Goal: Task Accomplishment & Management: Manage account settings

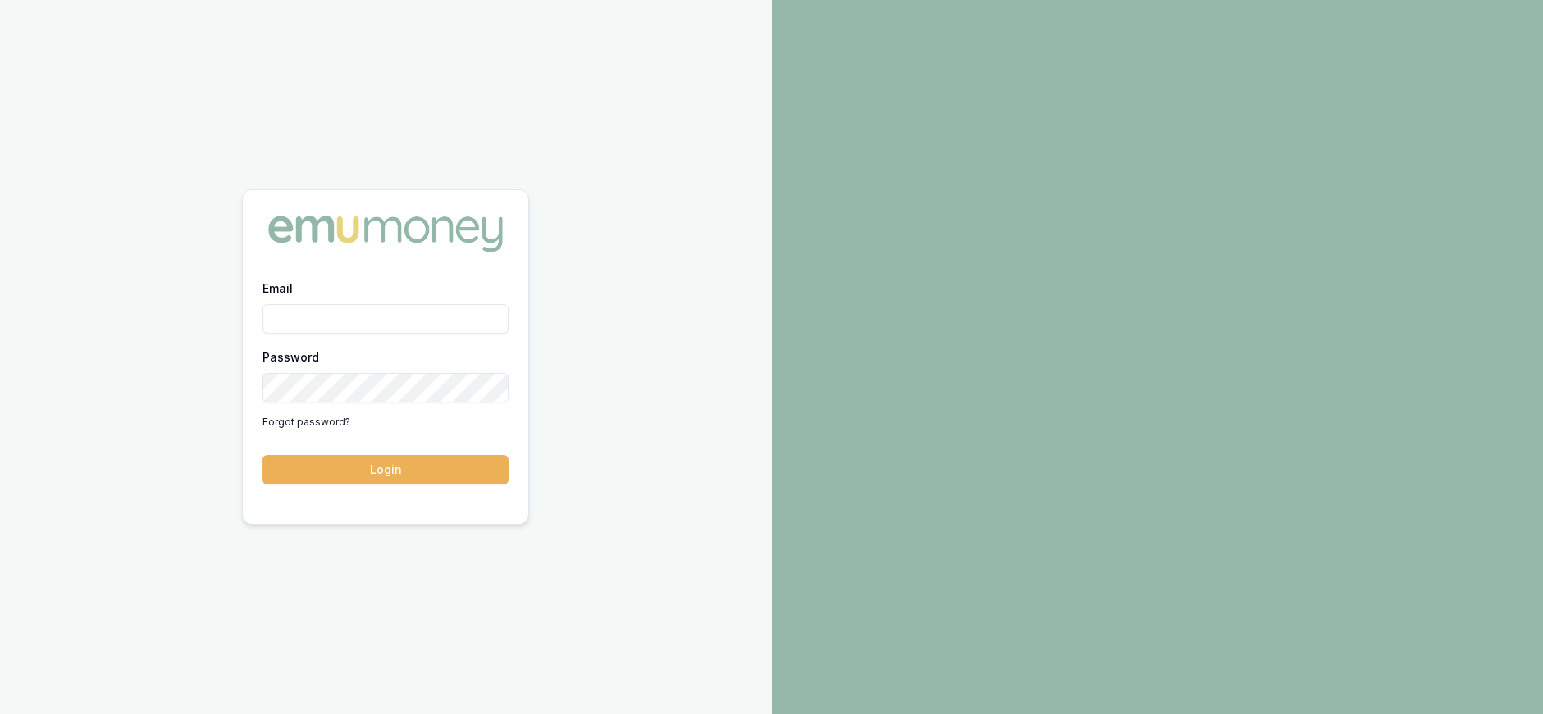
click at [352, 318] on input "Email" at bounding box center [385, 319] width 246 height 30
type input "paul@whoneedsleads.com.au"
click at [262, 455] on button "Login" at bounding box center [385, 470] width 246 height 30
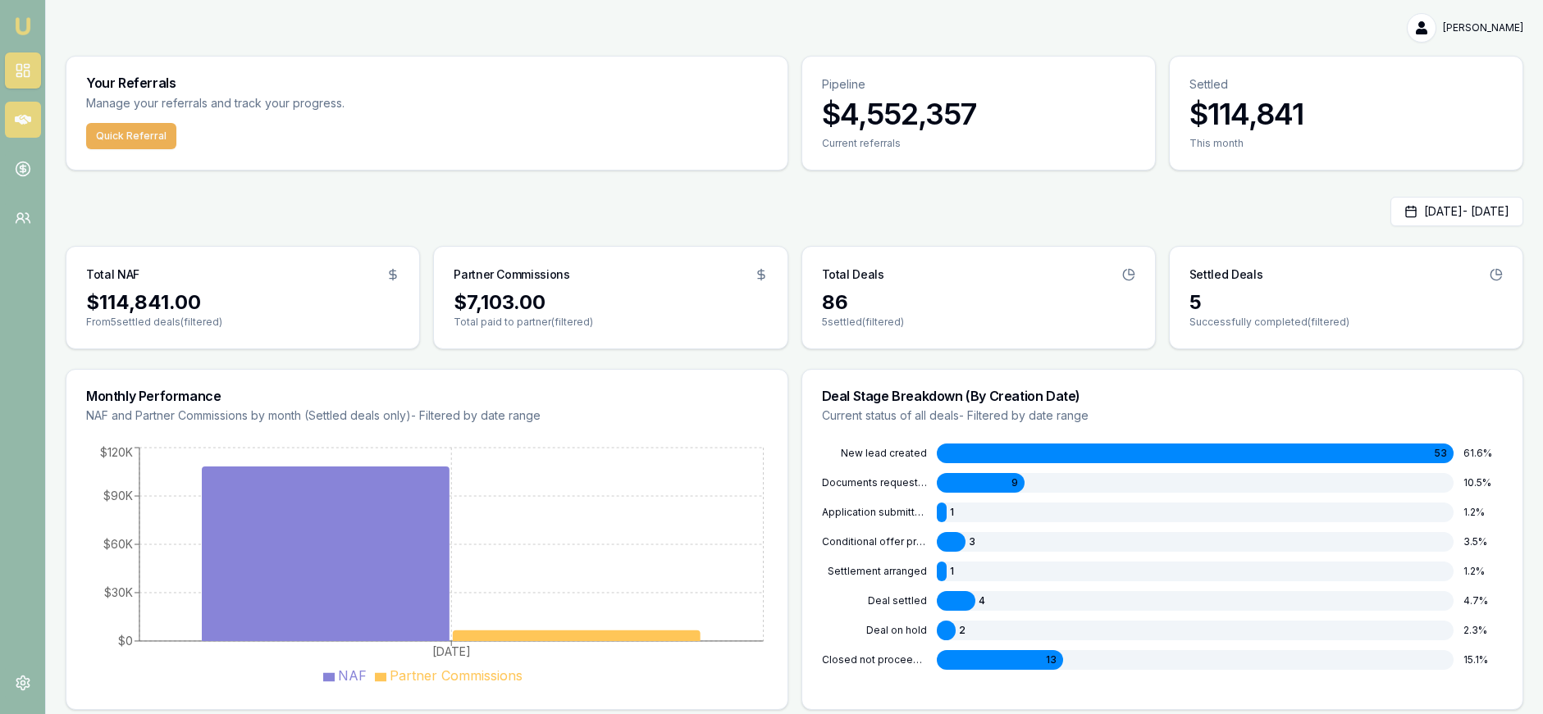
click at [33, 118] on link at bounding box center [23, 120] width 36 height 36
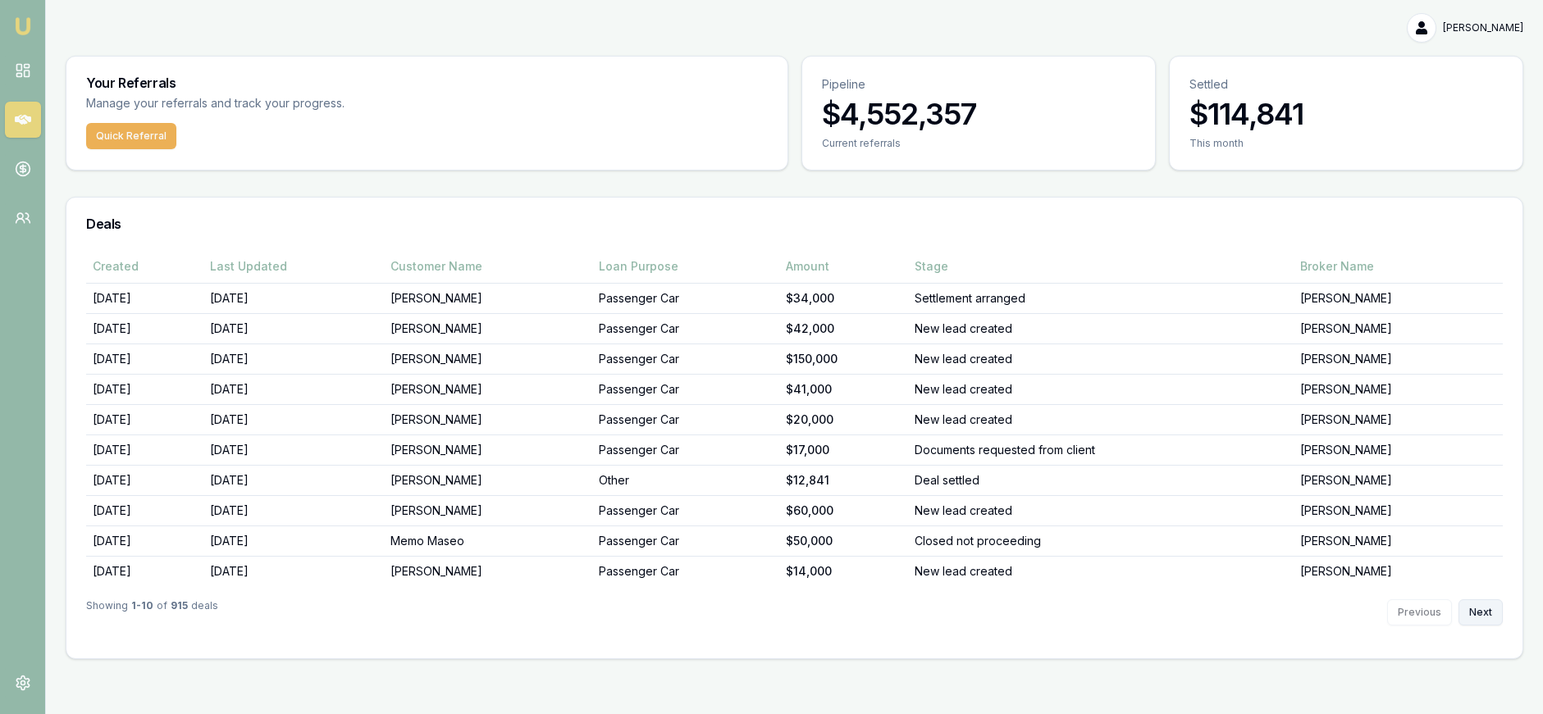
click at [1470, 600] on button "Next" at bounding box center [1480, 612] width 44 height 26
click at [1469, 606] on button "Next" at bounding box center [1480, 612] width 44 height 26
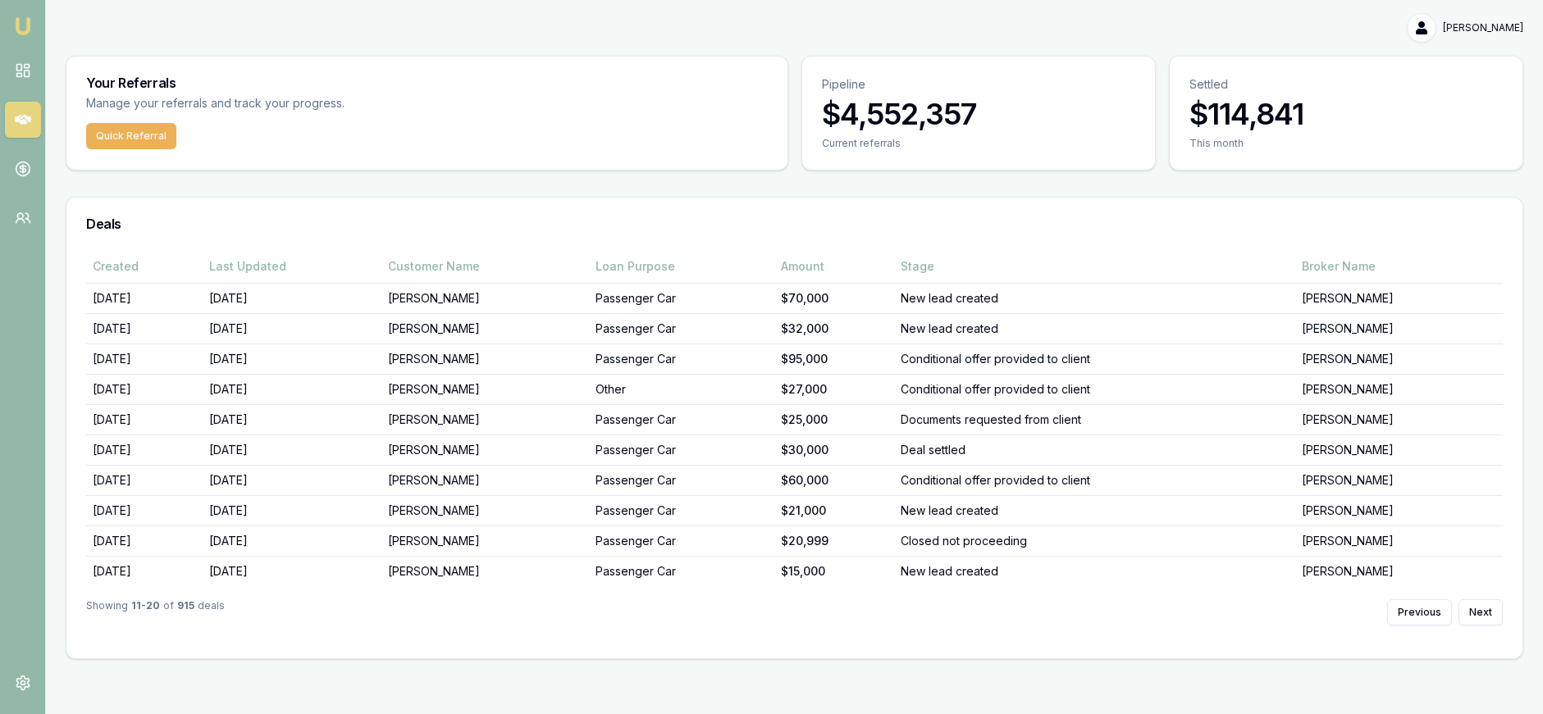
click at [1424, 619] on button "Previous" at bounding box center [1419, 612] width 65 height 26
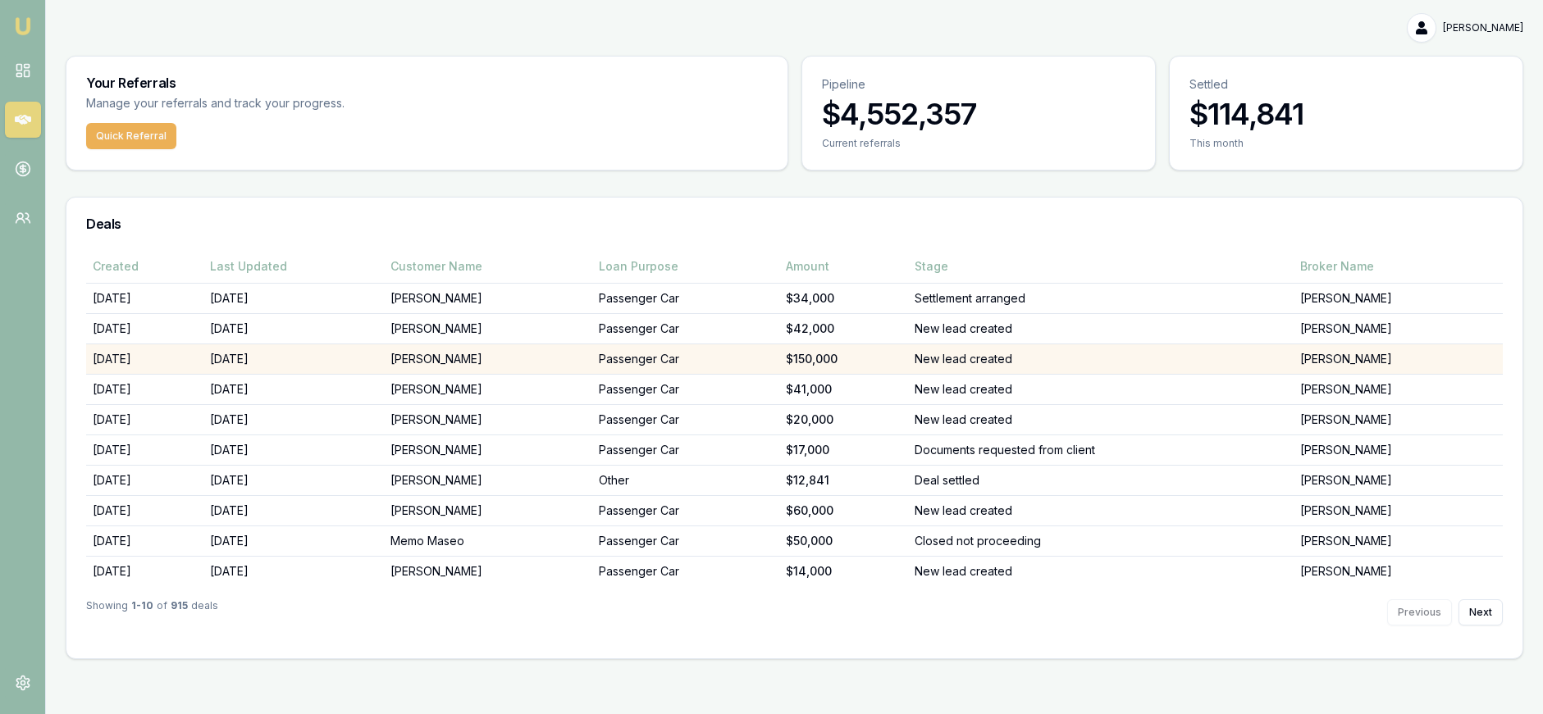
click at [901, 355] on div "$150,000" at bounding box center [844, 359] width 116 height 16
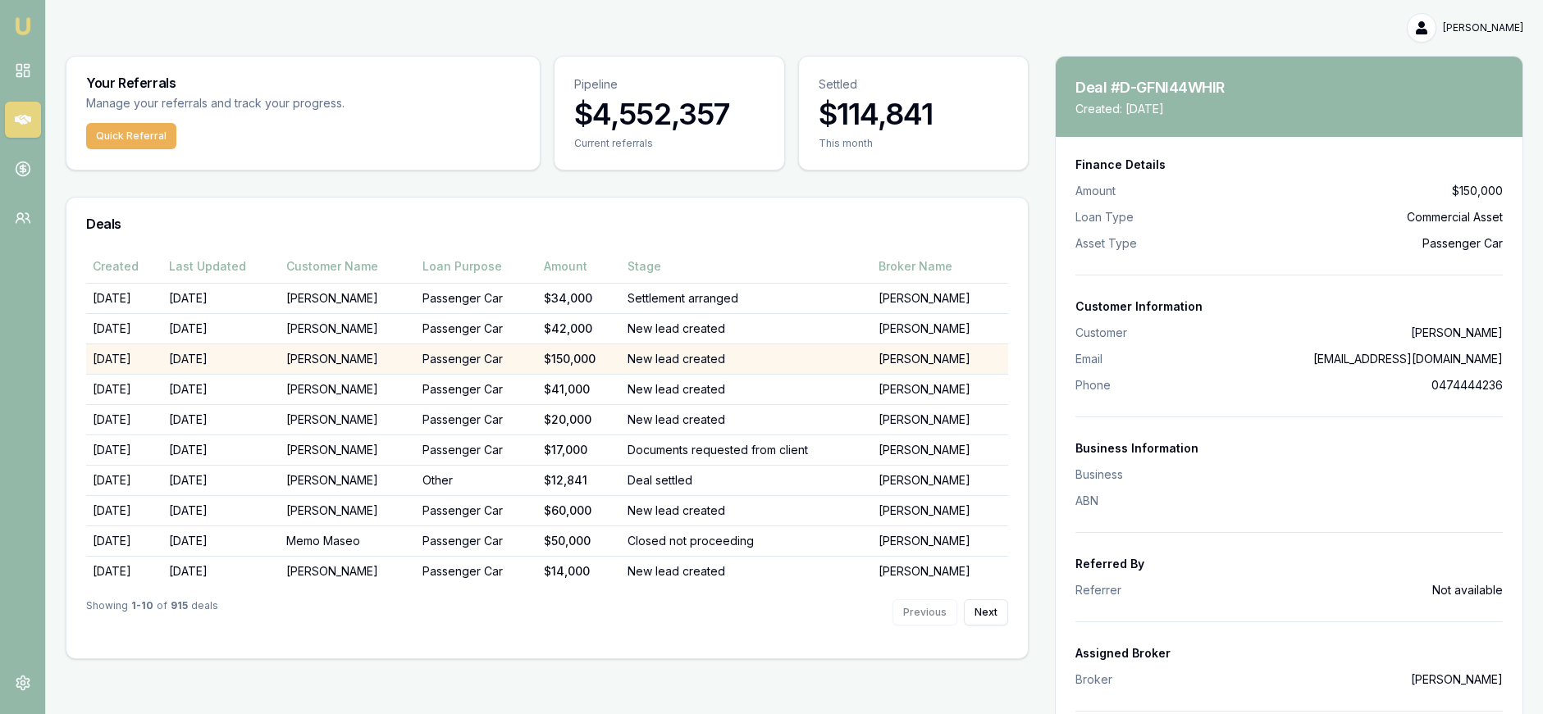
drag, startPoint x: 1364, startPoint y: 333, endPoint x: 1501, endPoint y: 336, distance: 137.0
click at [1505, 335] on div "Finance Details Amount $150,000 Loan Type Commercial Asset Asset Type Passenger…" at bounding box center [1288, 480] width 467 height 686
click at [29, 67] on rect at bounding box center [26, 66] width 5 height 3
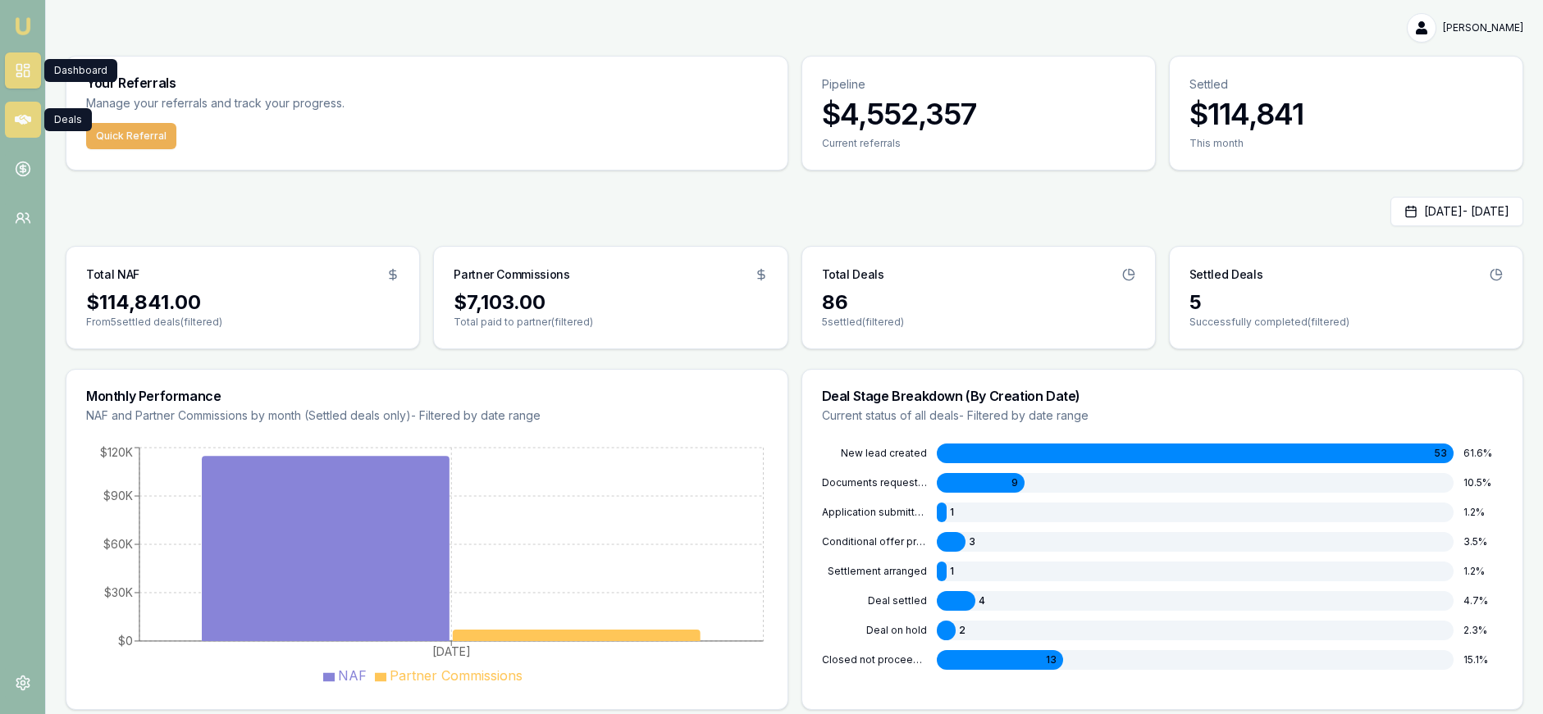
click at [16, 118] on icon at bounding box center [23, 120] width 16 height 10
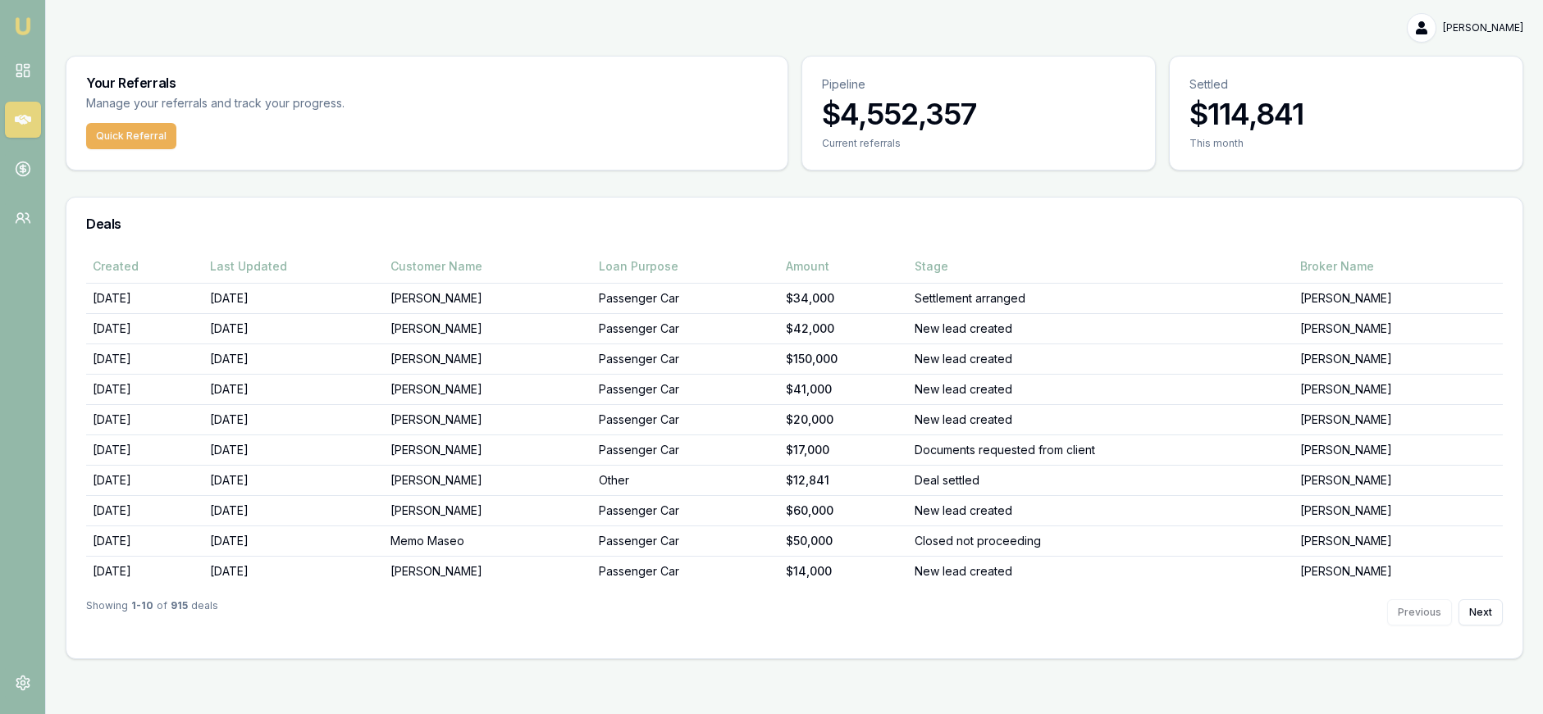
click at [836, 219] on h3 "Deals" at bounding box center [794, 223] width 1416 height 13
click at [855, 193] on div "Your Referrals Manage your referrals and track your progress. Quick Referral Pi…" at bounding box center [794, 358] width 1457 height 604
click at [16, 68] on rect at bounding box center [18, 68] width 5 height 7
